Goal: Task Accomplishment & Management: Use online tool/utility

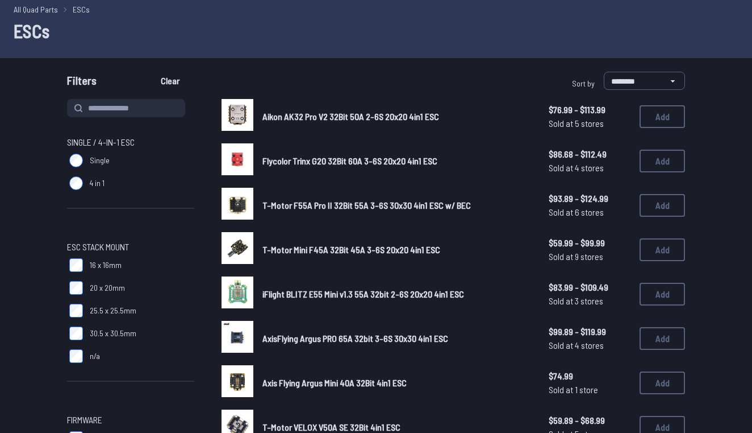
scroll to position [43, 0]
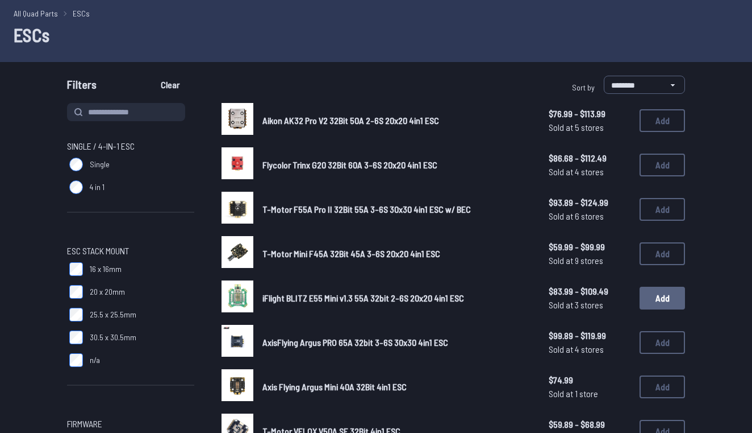
click at [657, 300] on button "Add" at bounding box center [662, 297] width 45 height 23
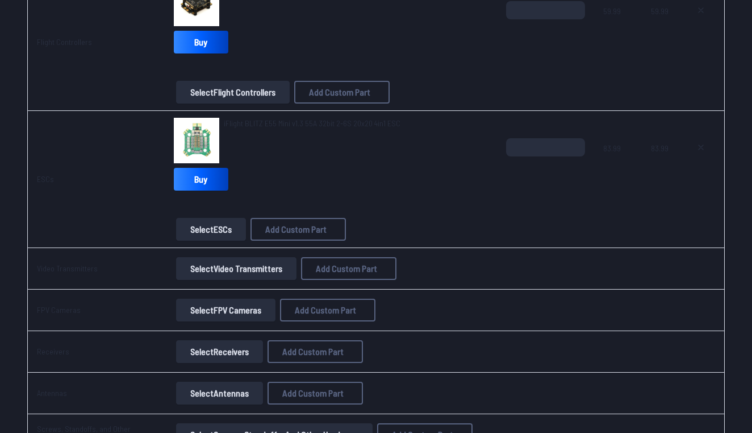
scroll to position [744, 0]
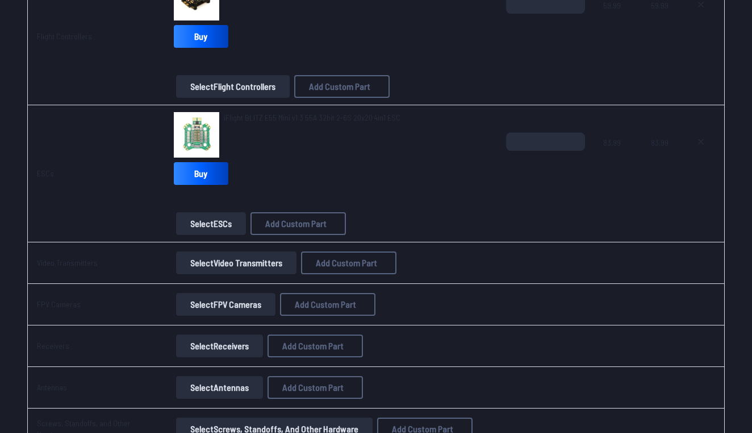
click at [248, 260] on button "Select Video Transmitters" at bounding box center [236, 262] width 120 height 23
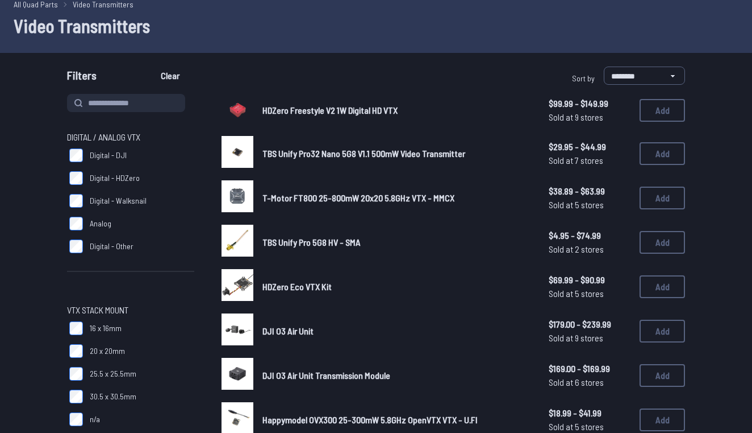
scroll to position [59, 0]
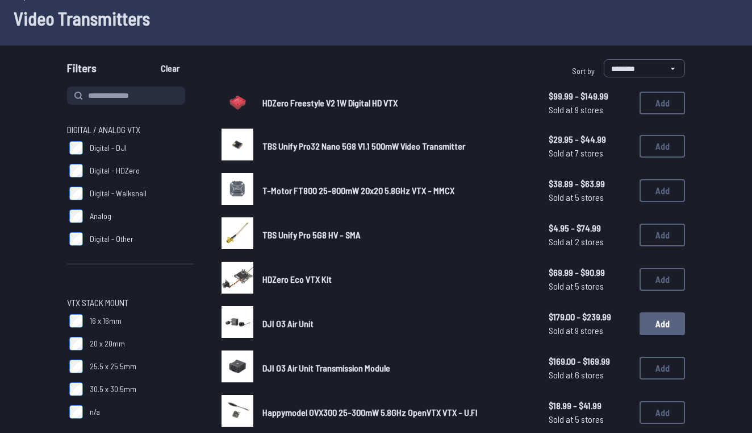
click at [658, 314] on button "Add" at bounding box center [662, 323] width 45 height 23
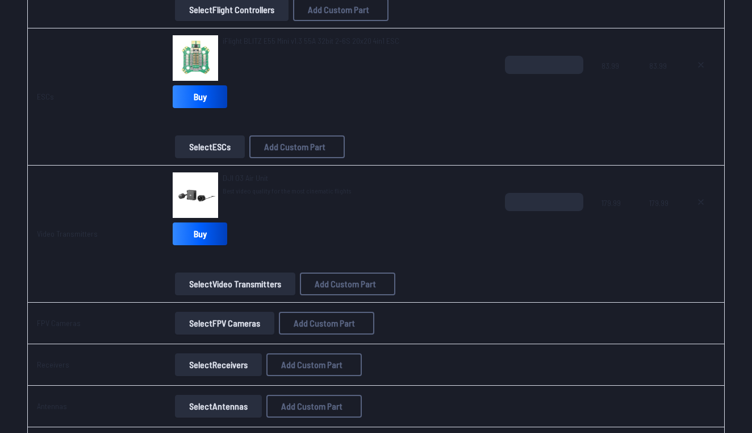
scroll to position [822, 0]
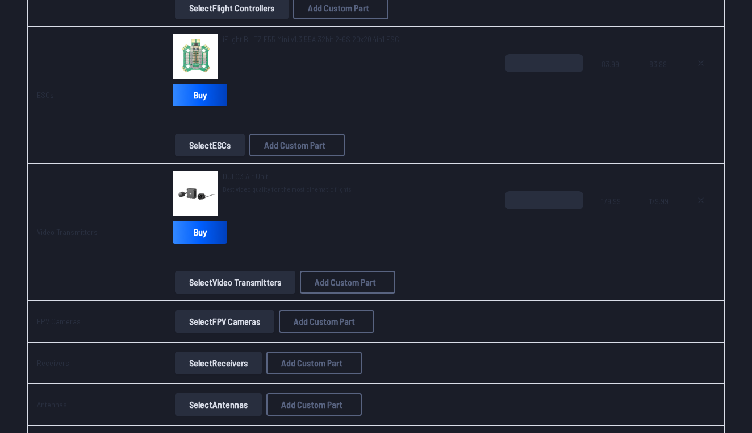
click at [247, 326] on button "Select FPV Cameras" at bounding box center [224, 321] width 99 height 23
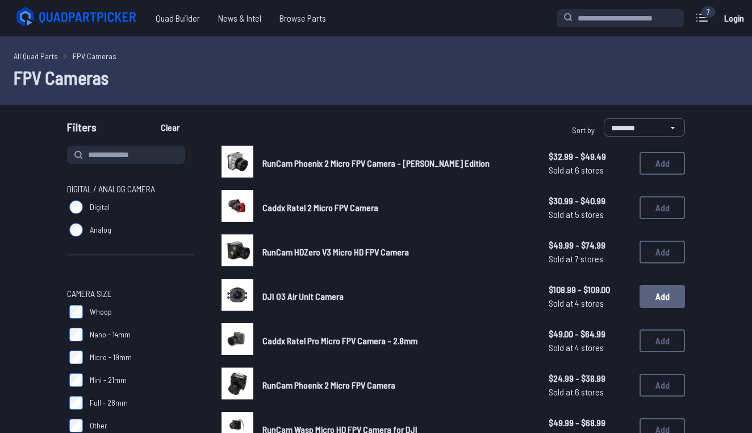
click at [656, 285] on button "Add" at bounding box center [662, 296] width 45 height 23
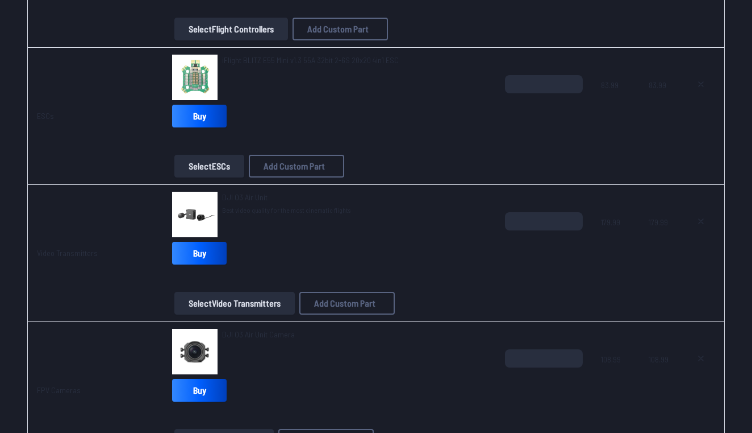
scroll to position [803, 0]
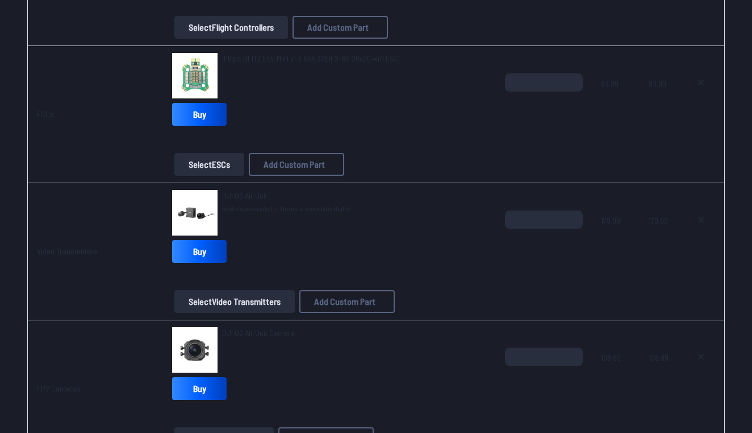
click at [696, 356] on button at bounding box center [701, 356] width 28 height 18
type textarea "**********"
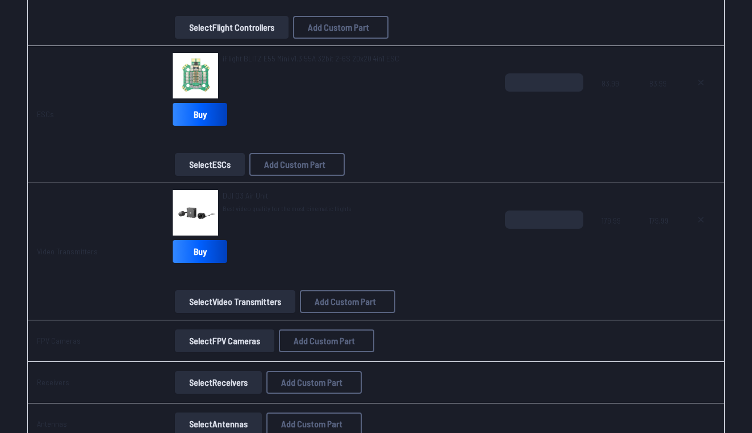
click at [214, 385] on button "Select Receivers" at bounding box center [218, 382] width 87 height 23
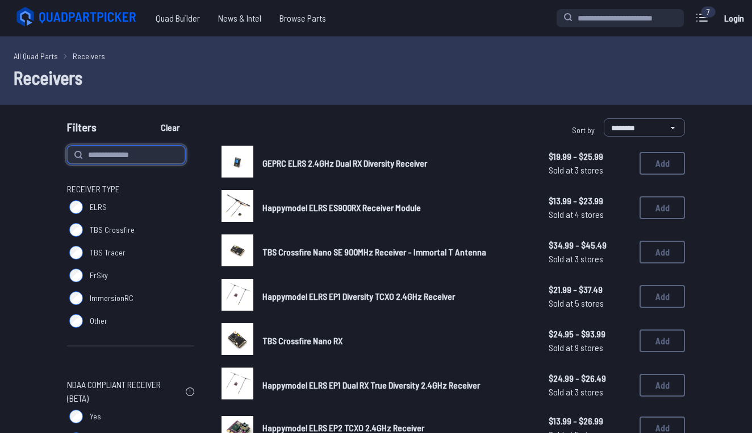
click at [154, 153] on input at bounding box center [126, 154] width 118 height 18
type input "***"
click at [172, 127] on button "Clear" at bounding box center [170, 127] width 38 height 18
type input "***"
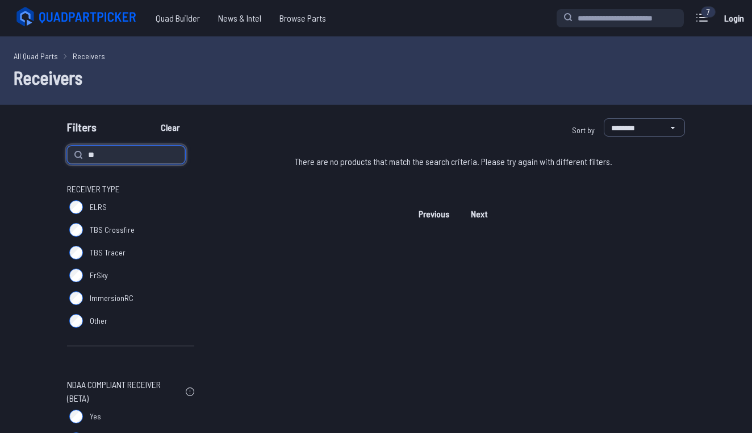
type input "*"
click at [172, 127] on button "Clear" at bounding box center [170, 127] width 38 height 18
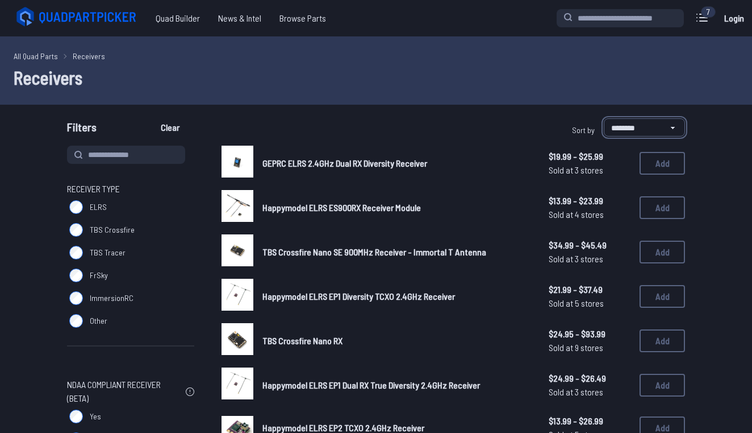
select select "**********"
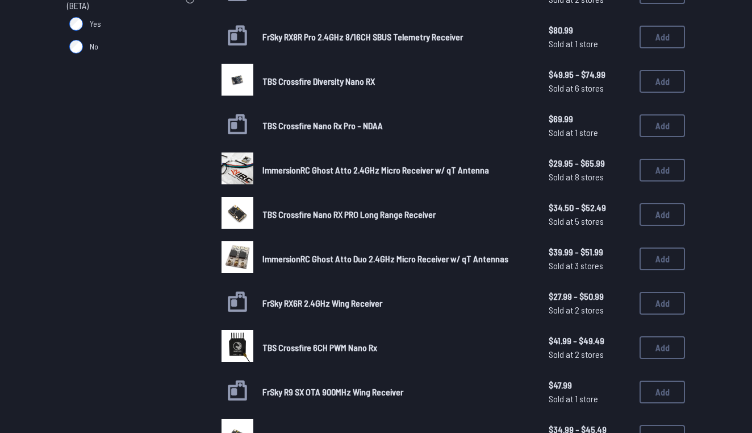
scroll to position [402, 0]
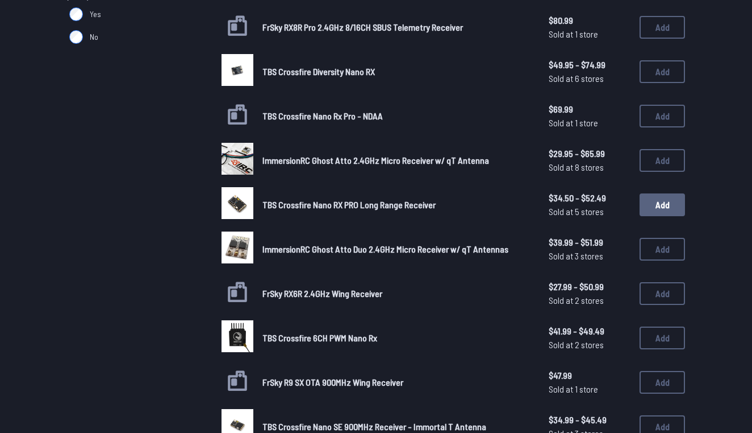
click at [658, 197] on button "Add" at bounding box center [662, 204] width 45 height 23
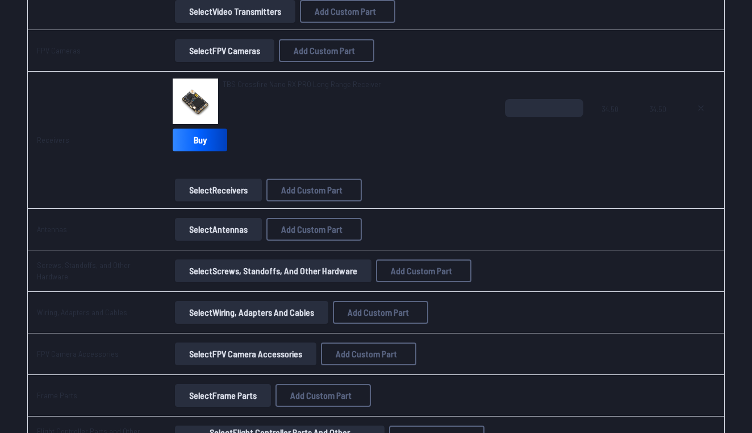
scroll to position [1095, 0]
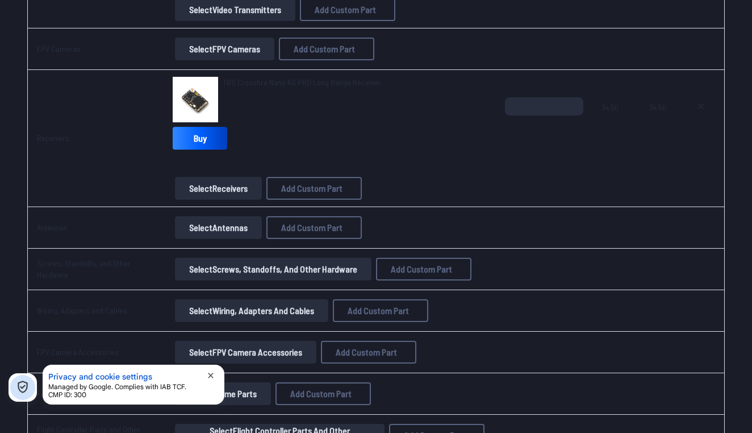
click at [241, 231] on button "Select Antennas" at bounding box center [218, 227] width 87 height 23
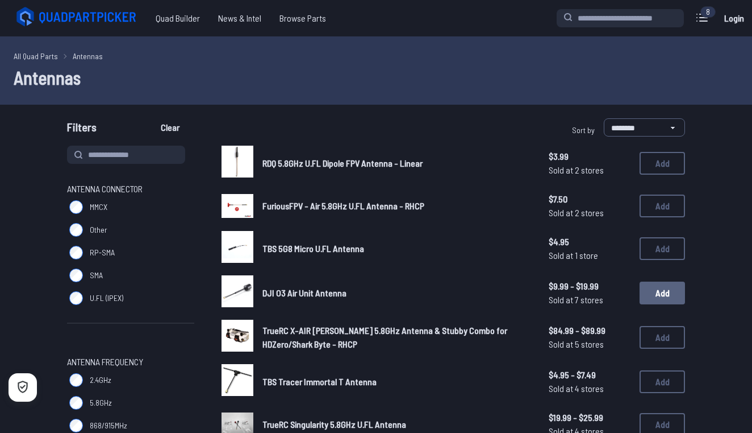
click at [666, 288] on button "Add" at bounding box center [662, 292] width 45 height 23
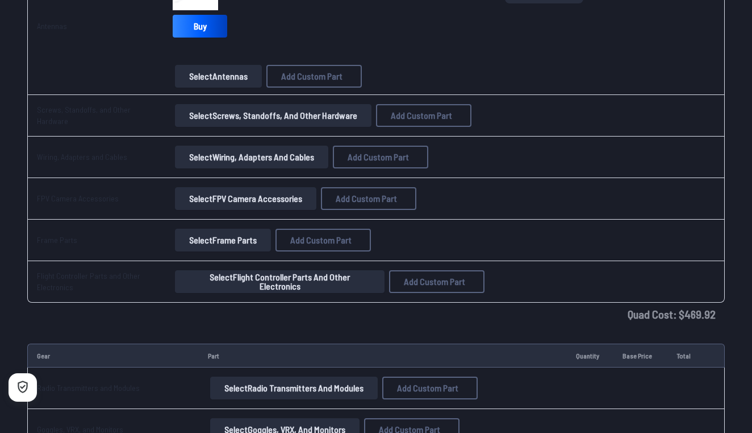
scroll to position [1359, 0]
